Goal: Task Accomplishment & Management: Complete application form

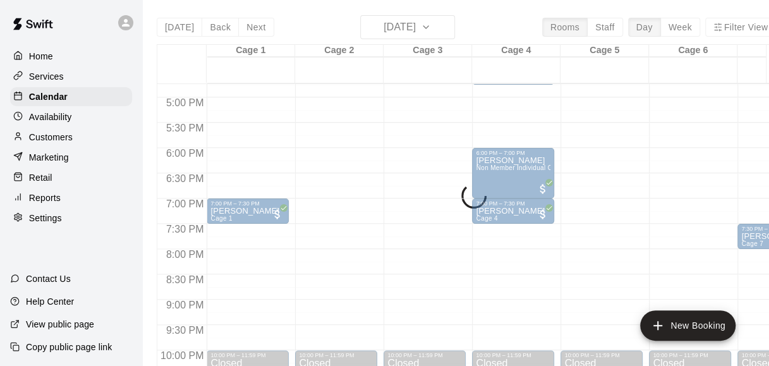
scroll to position [845, 0]
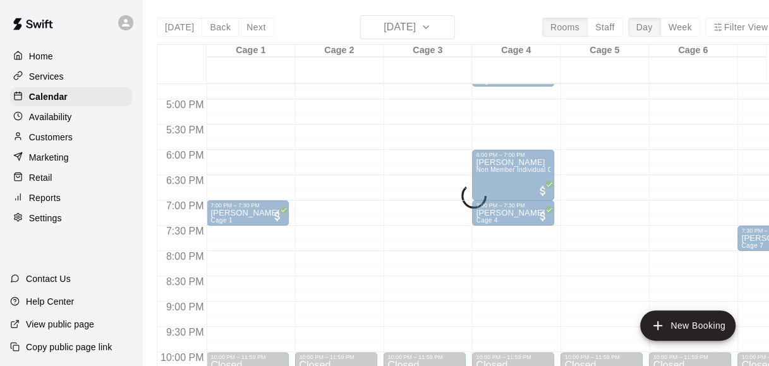
click at [435, 30] on div "[DATE] Back [DATE][DATE] Rooms Staff Day Week Filter View Cage 1 15 Fri Cage 2 …" at bounding box center [467, 198] width 620 height 366
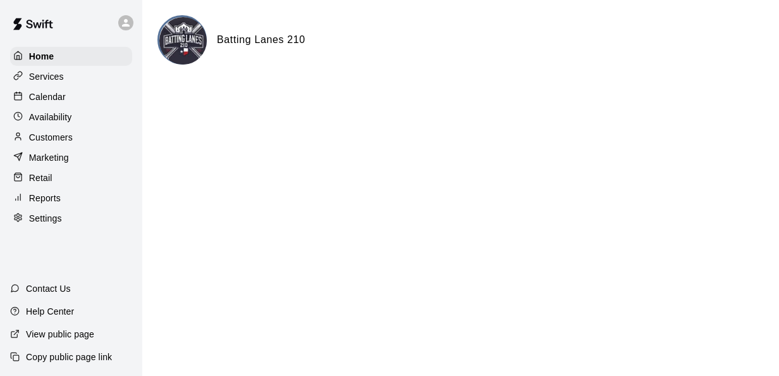
click at [62, 102] on p "Calendar" at bounding box center [47, 96] width 37 height 13
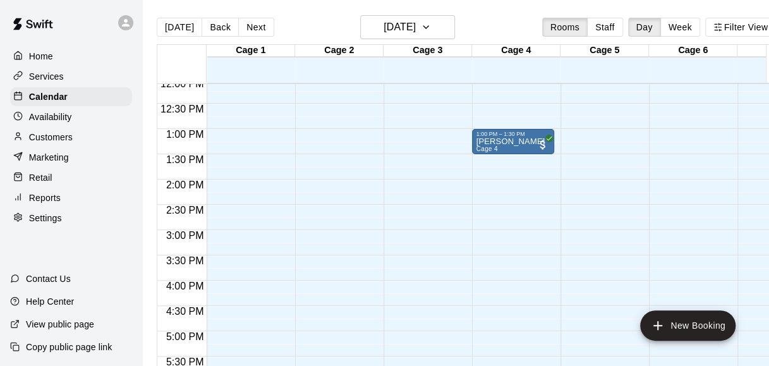
scroll to position [552, 0]
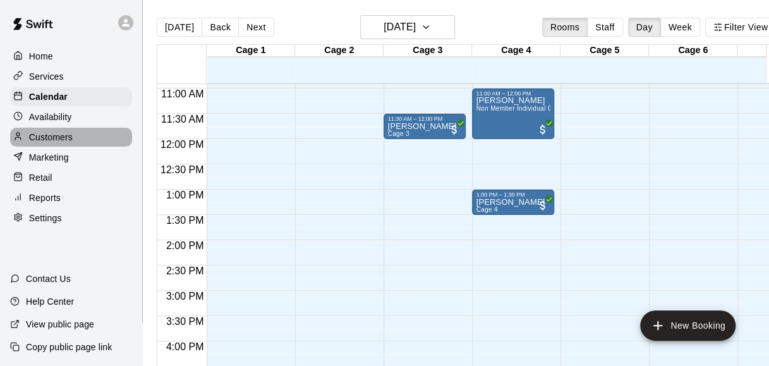
click at [47, 137] on p "Customers" at bounding box center [51, 137] width 44 height 13
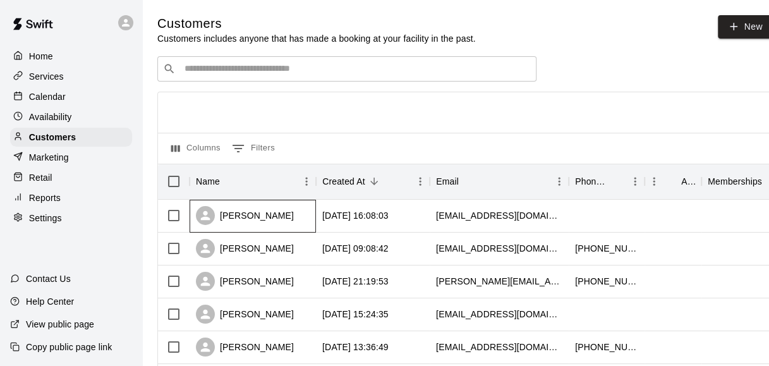
click at [271, 213] on div "Emily Urban" at bounding box center [253, 216] width 126 height 33
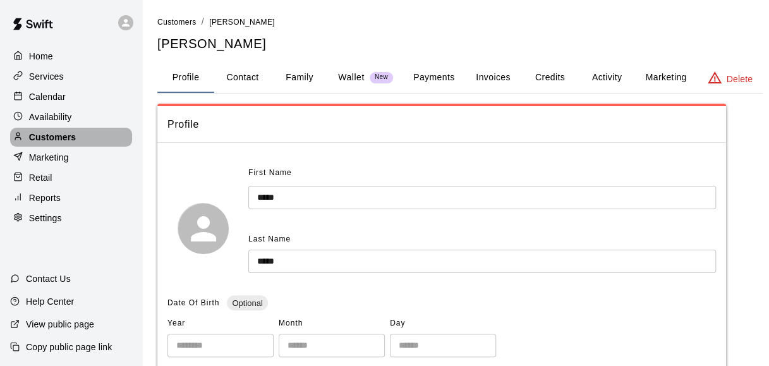
click at [89, 143] on div "Customers" at bounding box center [71, 137] width 122 height 19
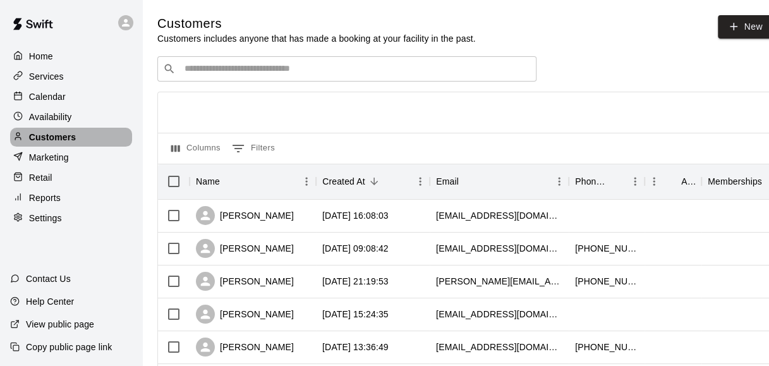
click at [89, 143] on div "Customers" at bounding box center [71, 137] width 122 height 19
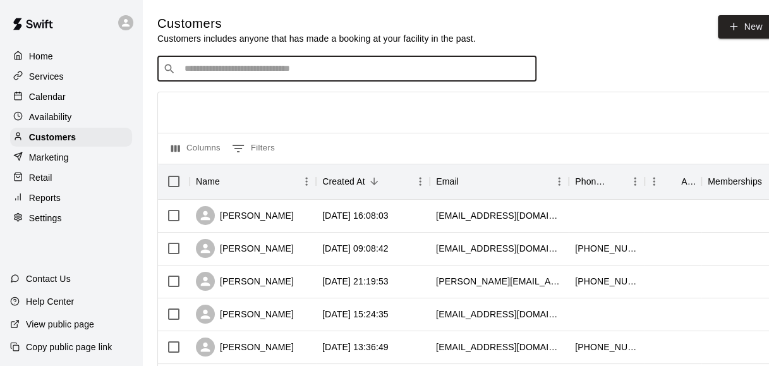
click at [258, 68] on input "Search customers by name or email" at bounding box center [356, 69] width 350 height 13
type input "****"
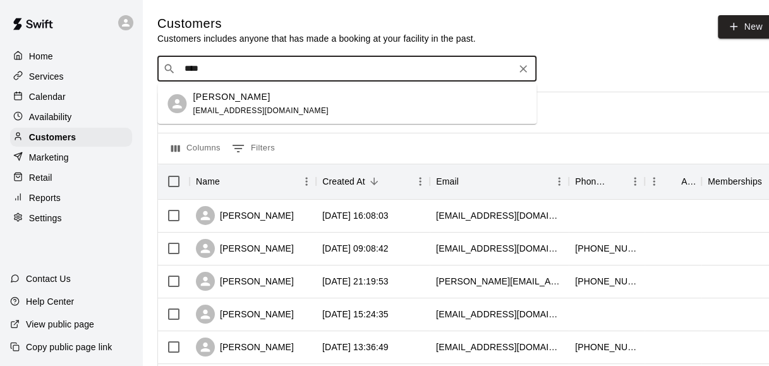
click at [255, 107] on span "blakebader02@icloud.com" at bounding box center [261, 110] width 136 height 9
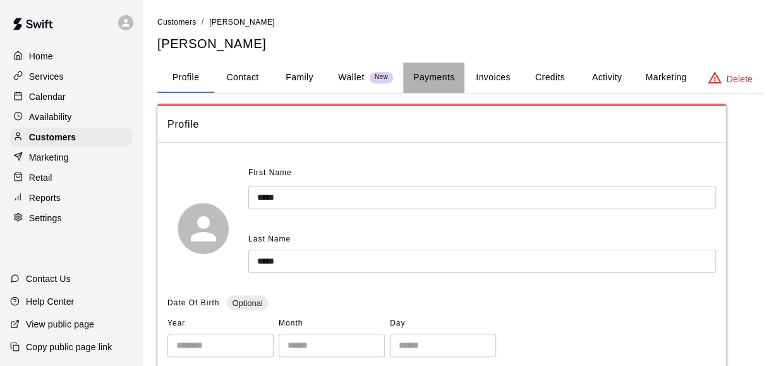
click at [436, 75] on button "Payments" at bounding box center [433, 78] width 61 height 30
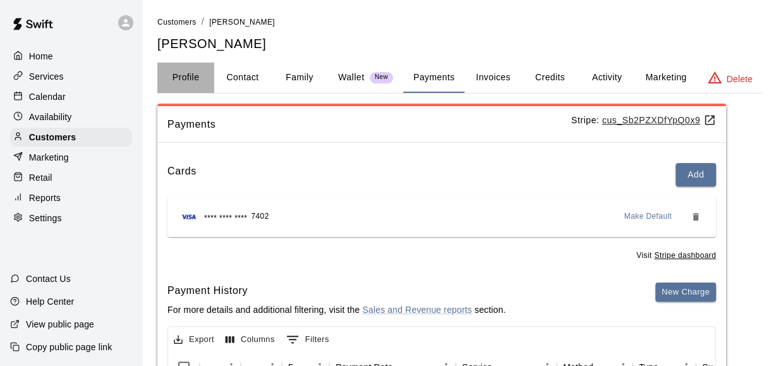
click at [174, 71] on button "Profile" at bounding box center [185, 78] width 57 height 30
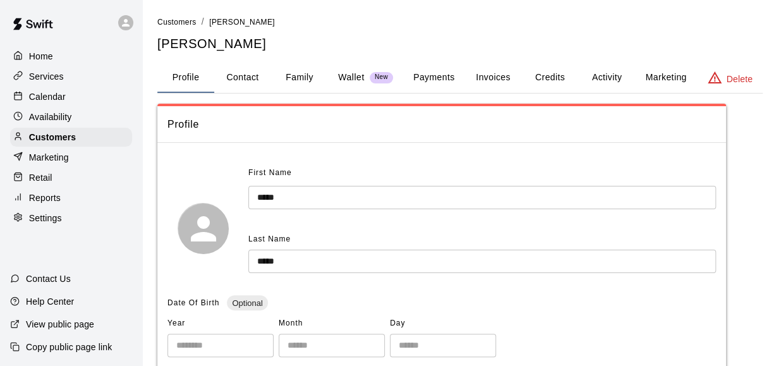
drag, startPoint x: 180, startPoint y: 9, endPoint x: 177, endPoint y: 28, distance: 19.9
drag, startPoint x: 177, startPoint y: 28, endPoint x: 176, endPoint y: 19, distance: 9.5
click at [176, 19] on li "Customers" at bounding box center [176, 22] width 39 height 14
click at [176, 19] on span "Customers" at bounding box center [176, 22] width 39 height 9
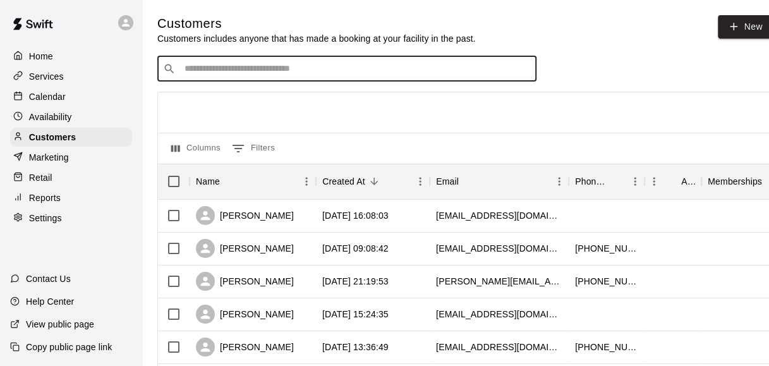
click at [257, 72] on input "Search customers by name or email" at bounding box center [356, 69] width 350 height 13
type input "*******"
click at [530, 71] on button "Clear" at bounding box center [524, 69] width 18 height 18
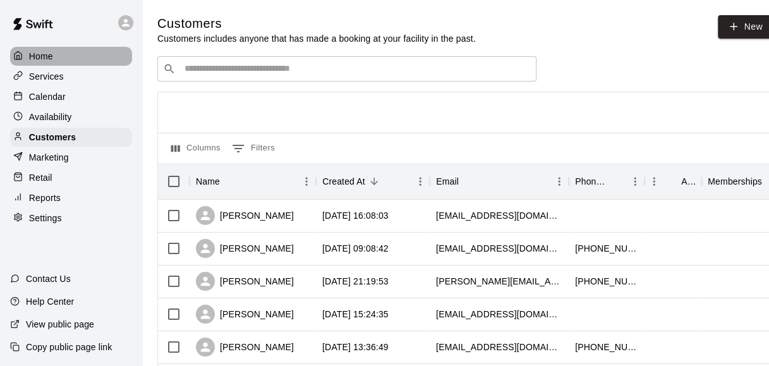
click at [76, 56] on div "Home" at bounding box center [71, 56] width 122 height 19
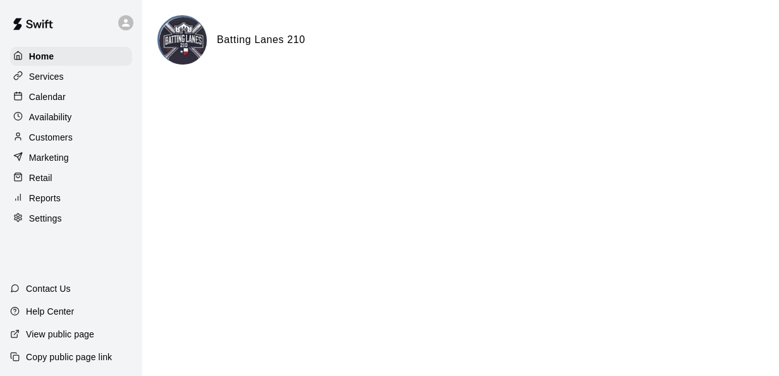
click at [50, 102] on p "Calendar" at bounding box center [47, 96] width 37 height 13
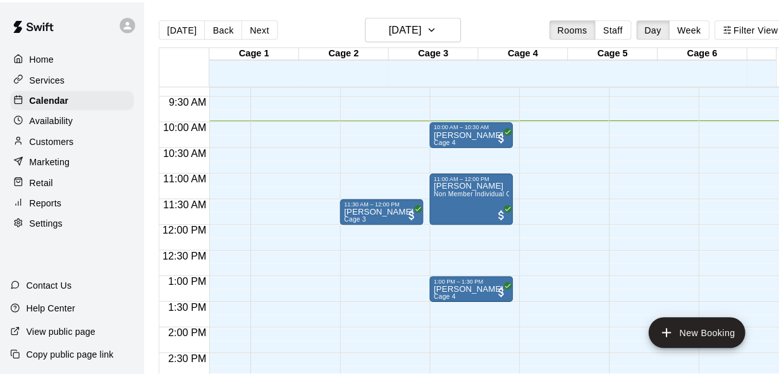
scroll to position [0, 49]
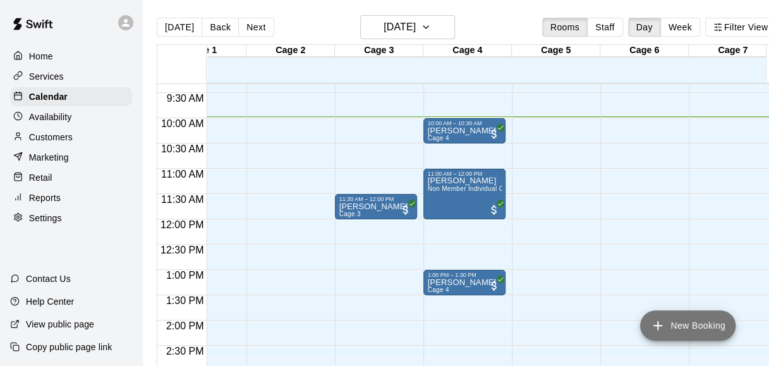
click at [703, 329] on button "New Booking" at bounding box center [687, 325] width 95 height 30
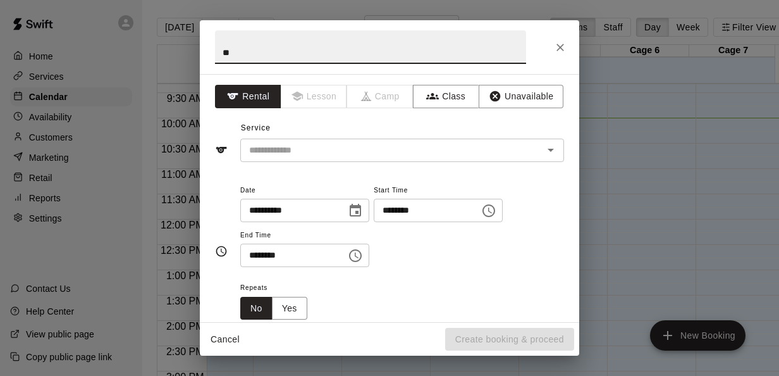
type input "*"
type input "**********"
click at [275, 147] on input "text" at bounding box center [383, 150] width 279 height 16
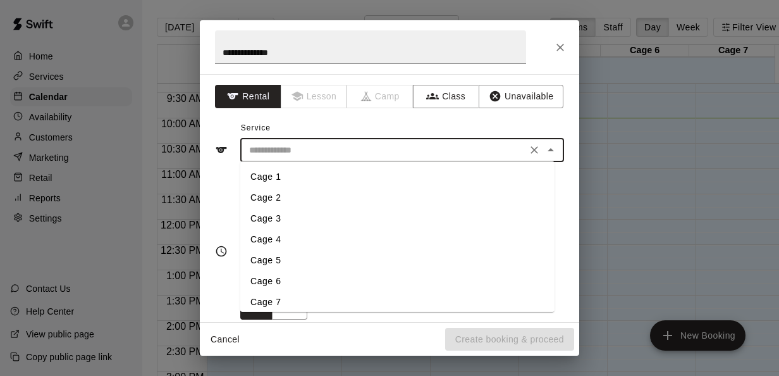
click at [281, 296] on li "Cage 7" at bounding box center [397, 301] width 314 height 21
click at [308, 156] on input "******" at bounding box center [383, 150] width 279 height 16
click at [279, 271] on li "Cage 6" at bounding box center [397, 281] width 314 height 21
type input "******"
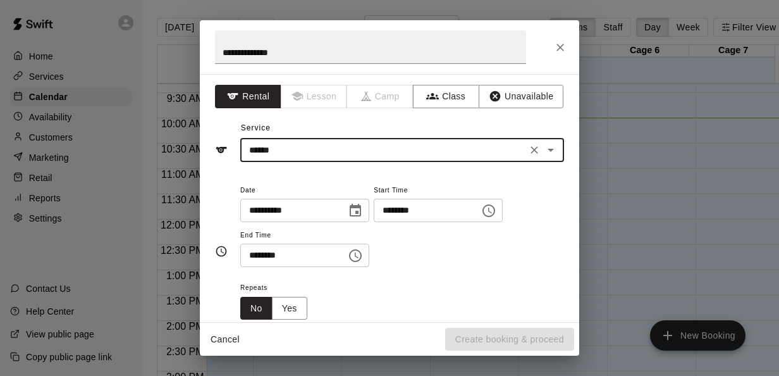
click at [401, 212] on input "********" at bounding box center [422, 209] width 97 height 23
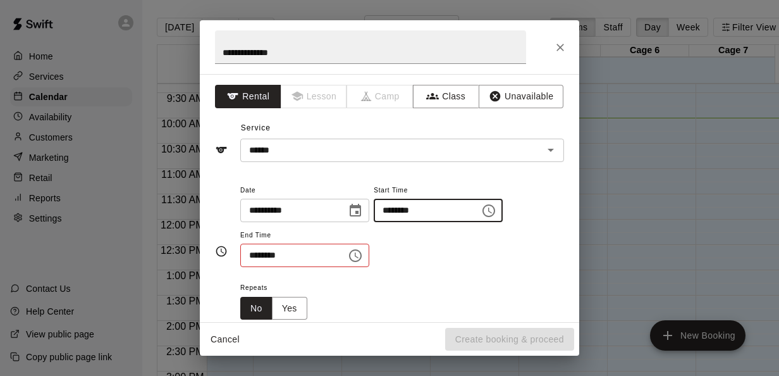
type input "********"
click at [254, 255] on input "********" at bounding box center [288, 254] width 97 height 23
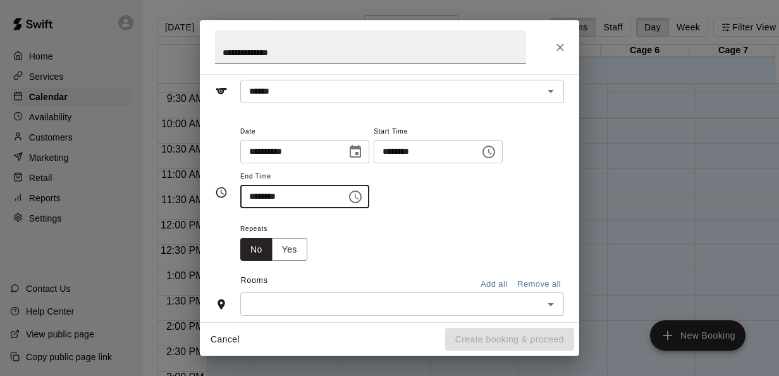
scroll to position [146, 0]
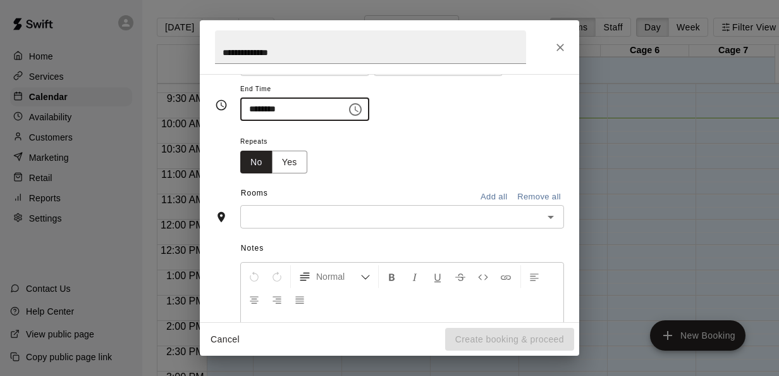
type input "********"
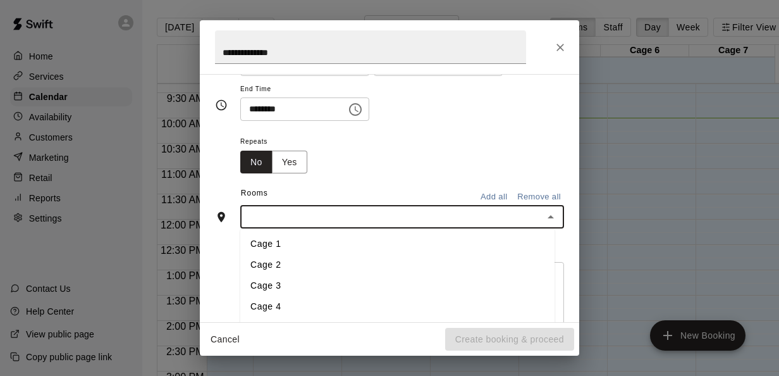
click at [321, 209] on input "text" at bounding box center [391, 217] width 295 height 16
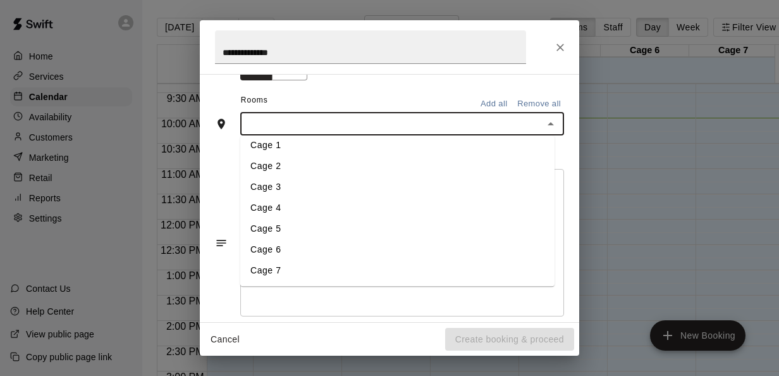
click at [298, 244] on li "Cage 6" at bounding box center [397, 250] width 314 height 21
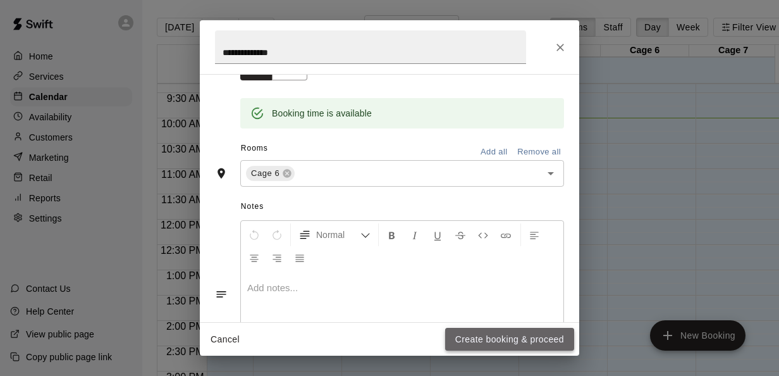
click at [505, 339] on button "Create booking & proceed" at bounding box center [509, 338] width 129 height 23
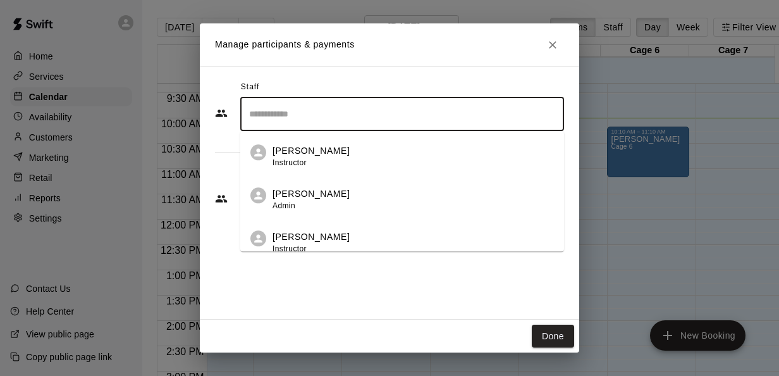
click at [300, 121] on input "Search staff" at bounding box center [402, 114] width 312 height 22
click at [321, 308] on div "Staff ​ Mike Gulker Instructor Dean Hull Admin Josh Colunga Instructor Jory Gol…" at bounding box center [389, 192] width 379 height 253
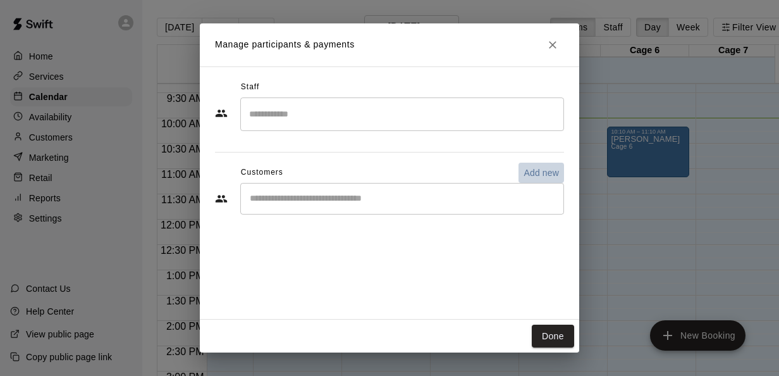
click at [536, 171] on p "Add new" at bounding box center [540, 172] width 35 height 13
select select "**"
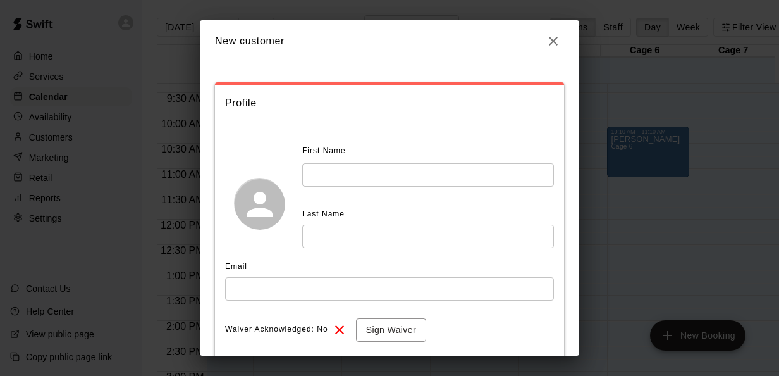
click at [389, 186] on input "text" at bounding box center [428, 174] width 252 height 23
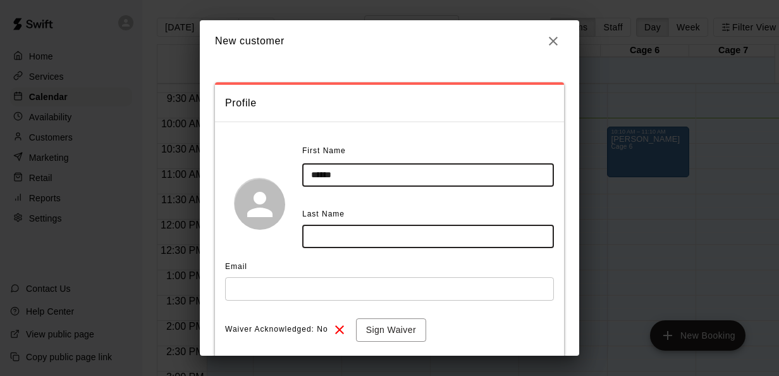
type input "******"
click at [367, 238] on input "text" at bounding box center [428, 235] width 252 height 23
type input "*******"
click at [314, 283] on input "text" at bounding box center [389, 288] width 329 height 23
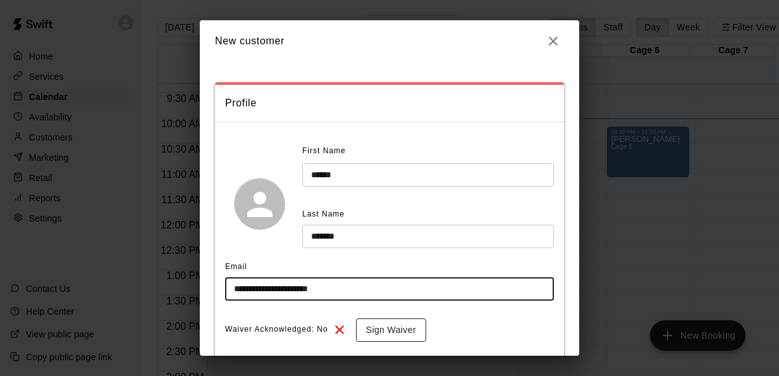
type input "**********"
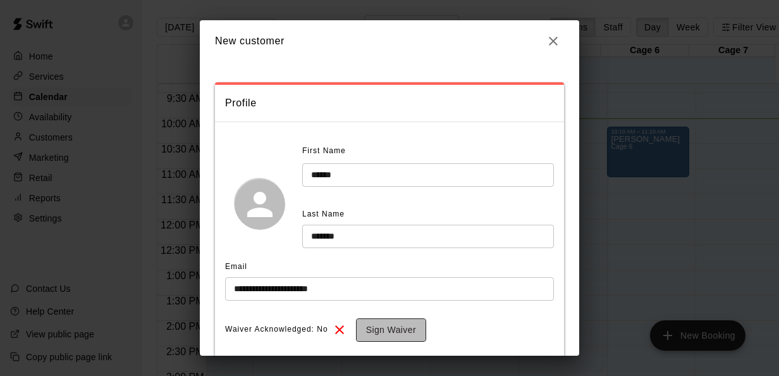
click at [415, 330] on button "Sign Waiver" at bounding box center [391, 329] width 70 height 23
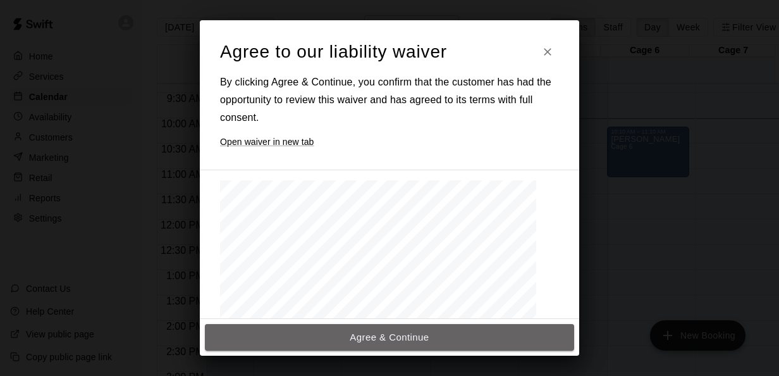
click at [415, 330] on button "Agree & Continue" at bounding box center [389, 337] width 369 height 27
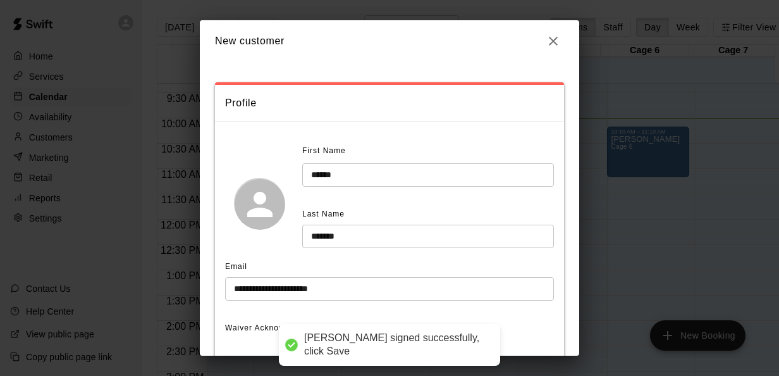
click at [415, 330] on button "Agree & Continue" at bounding box center [389, 337] width 369 height 27
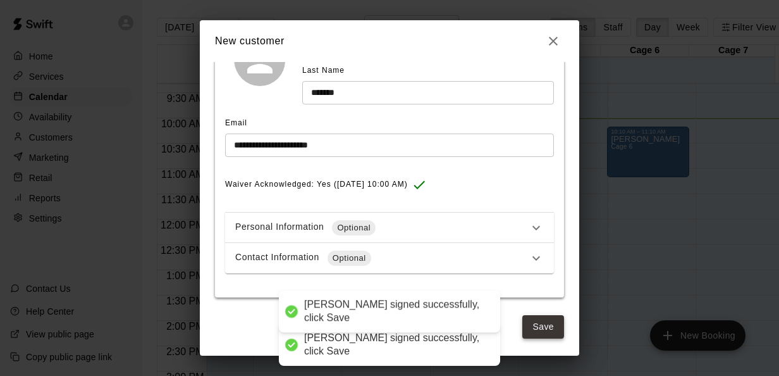
click at [536, 333] on button "Save" at bounding box center [543, 326] width 42 height 23
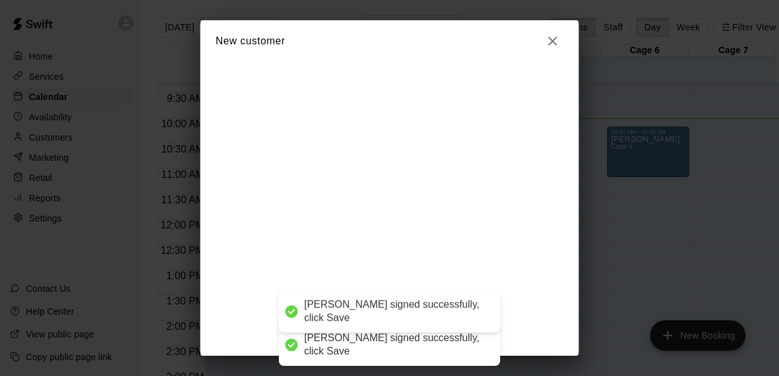
scroll to position [0, 0]
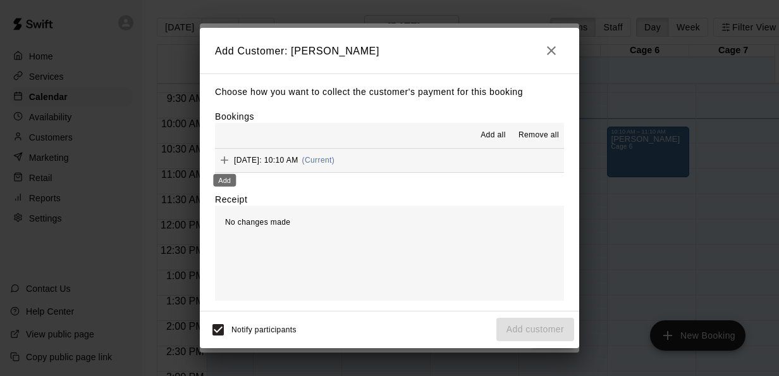
click at [223, 157] on icon "Add" at bounding box center [224, 160] width 13 height 13
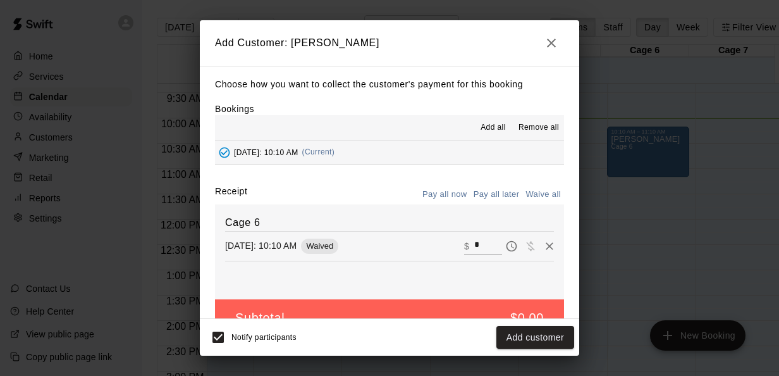
click at [474, 239] on input "*" at bounding box center [488, 245] width 28 height 16
click at [474, 249] on input "*" at bounding box center [488, 245] width 28 height 16
type input "**"
click at [563, 337] on button "Checkout" at bounding box center [544, 337] width 59 height 23
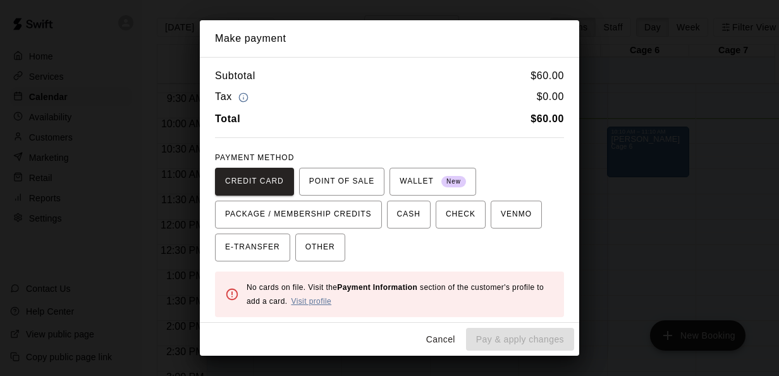
click at [326, 298] on link "Visit profile" at bounding box center [311, 300] width 40 height 9
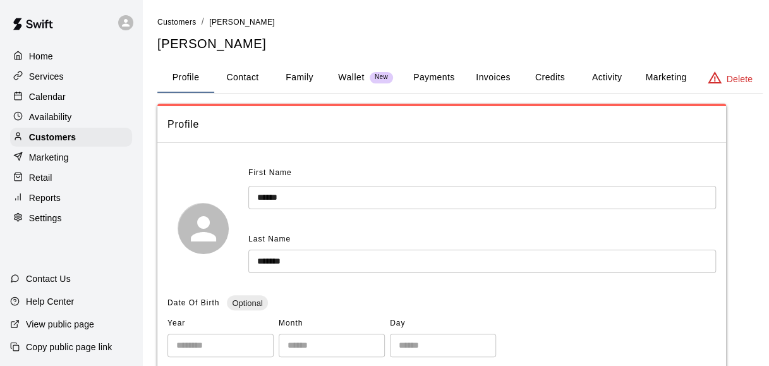
click at [448, 81] on button "Payments" at bounding box center [433, 78] width 61 height 30
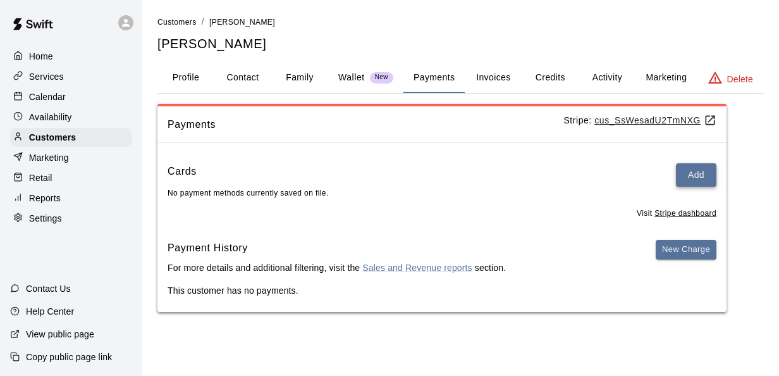
click at [697, 180] on button "Add" at bounding box center [696, 174] width 40 height 23
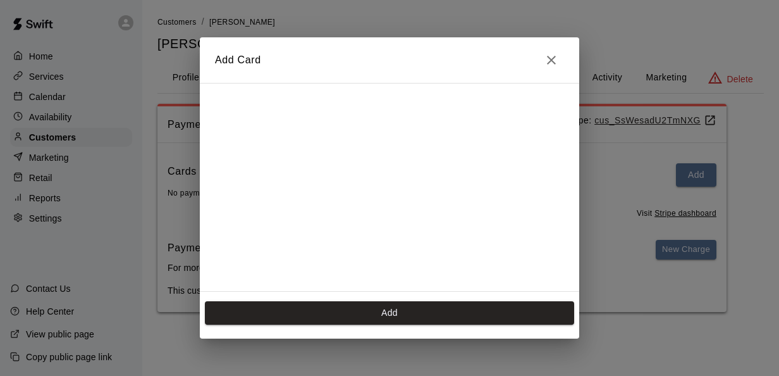
scroll to position [175, 0]
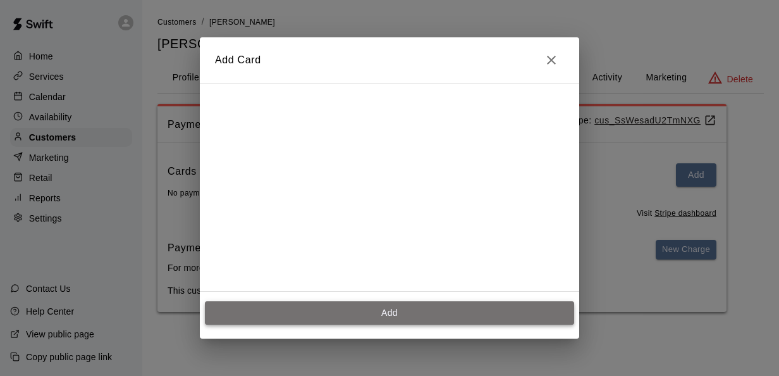
click at [334, 315] on button "Add" at bounding box center [389, 312] width 369 height 23
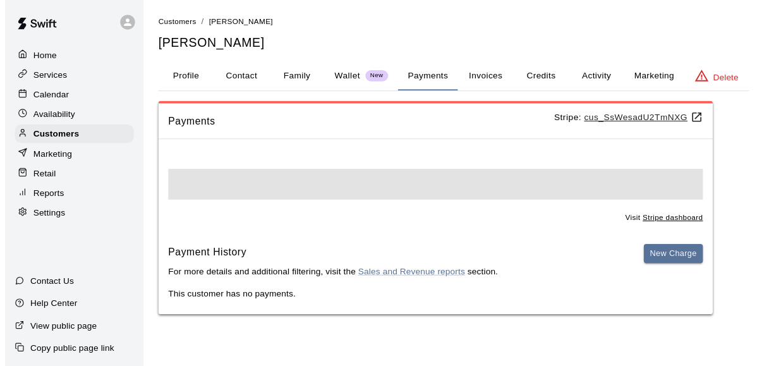
scroll to position [0, 0]
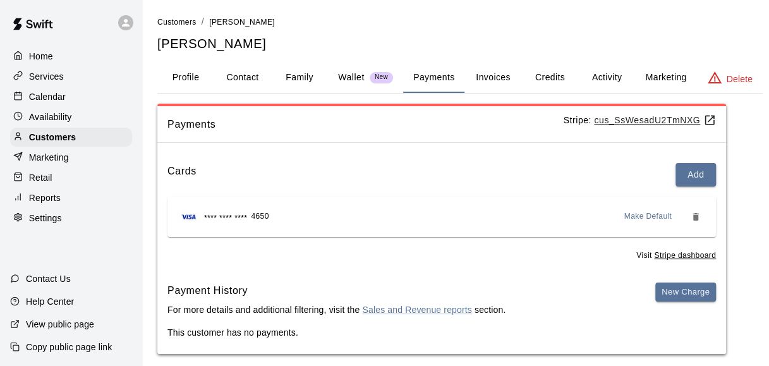
click at [186, 76] on button "Profile" at bounding box center [185, 78] width 57 height 30
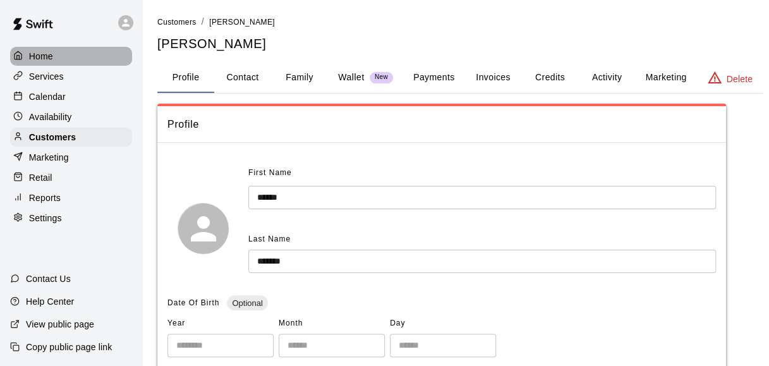
click at [73, 63] on div "Home" at bounding box center [71, 56] width 122 height 19
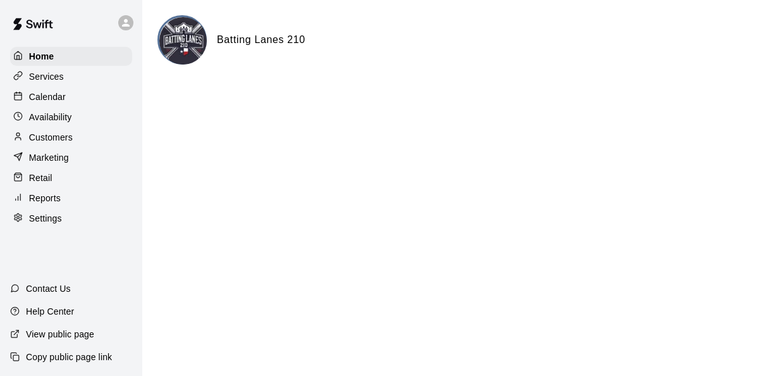
click at [67, 105] on div "Calendar" at bounding box center [71, 96] width 122 height 19
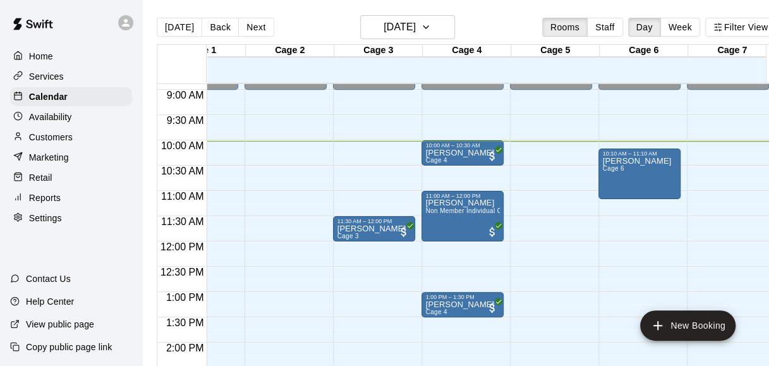
scroll to position [449, 51]
click at [563, 171] on div "12:00 AM – 9:00 AM Closed 7:00 PM – 11:59 PM Closed" at bounding box center [551, 242] width 82 height 1214
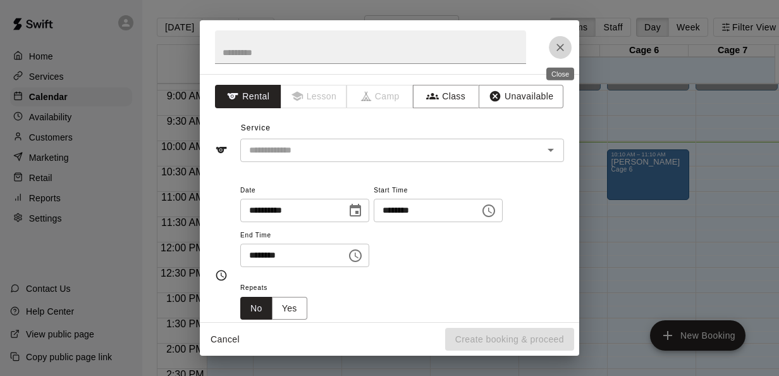
click at [558, 46] on icon "Close" at bounding box center [560, 48] width 8 height 8
